Goal: Information Seeking & Learning: Learn about a topic

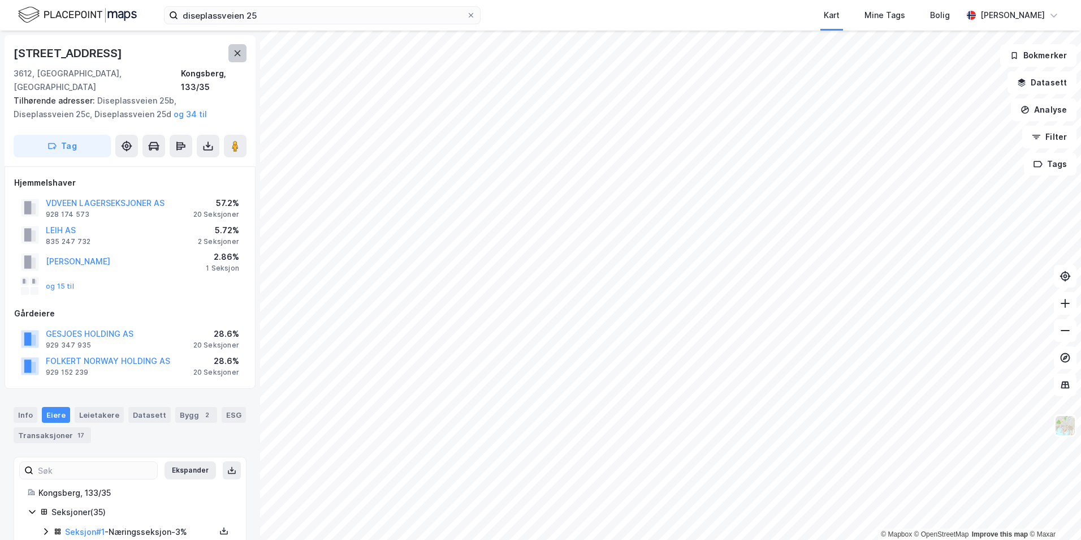
click at [238, 59] on button at bounding box center [238, 53] width 18 height 18
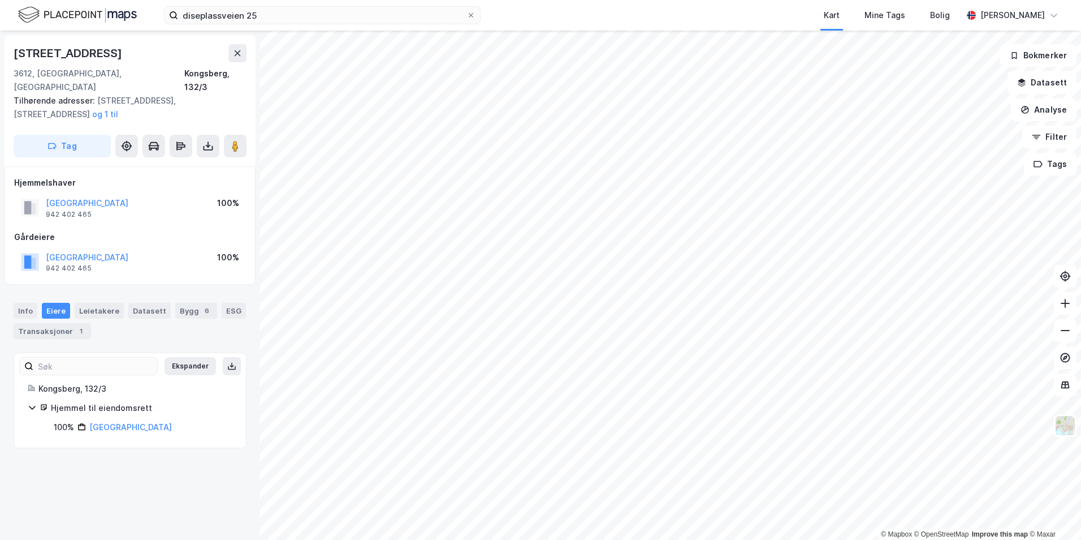
click at [241, 490] on div "[STREET_ADDRESS], 132/3 Tilhørende adresser: [STREET_ADDRESS], [STREET_ADDRESS]…" at bounding box center [130, 285] width 260 height 509
